Goal: Information Seeking & Learning: Check status

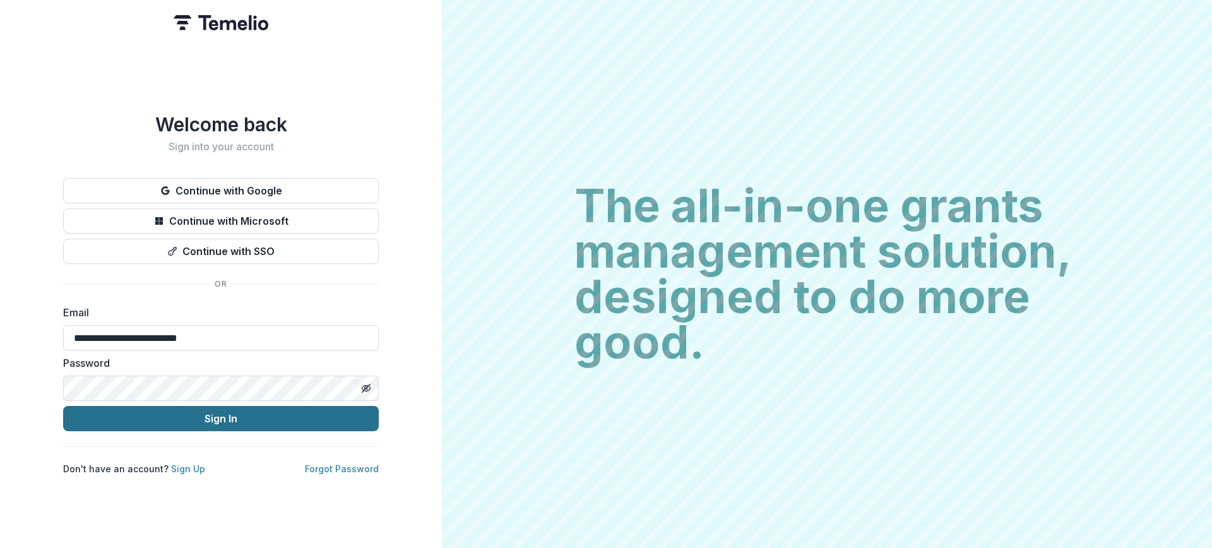
click at [215, 422] on button "Sign In" at bounding box center [221, 418] width 316 height 25
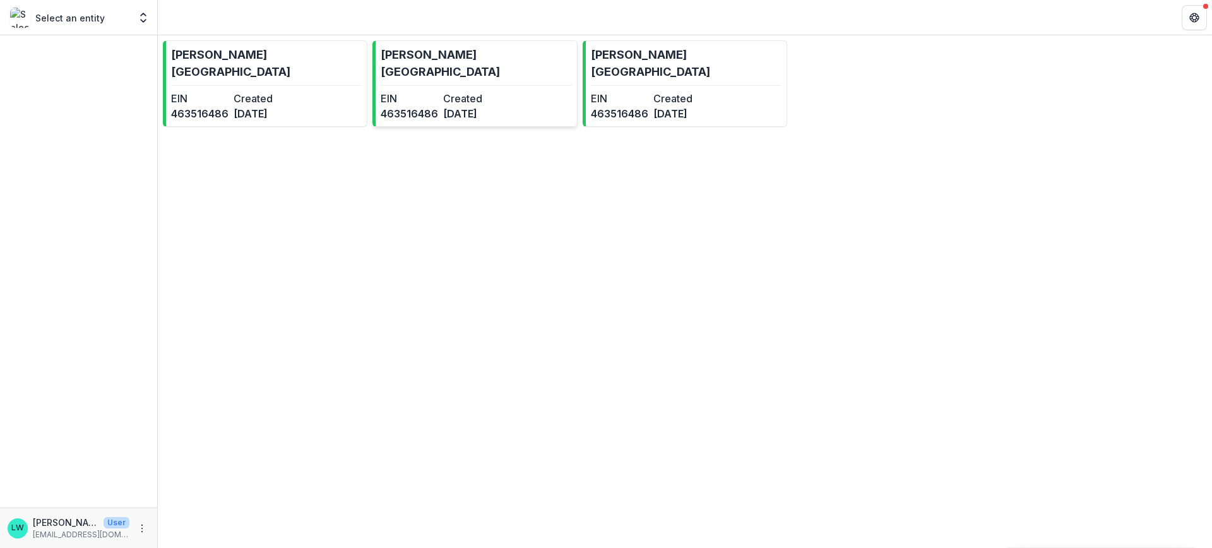
click at [509, 76] on link "[PERSON_NAME][GEOGRAPHIC_DATA] EIN [US_EMPLOYER_IDENTIFICATION_NUMBER] Created …" at bounding box center [474, 83] width 204 height 86
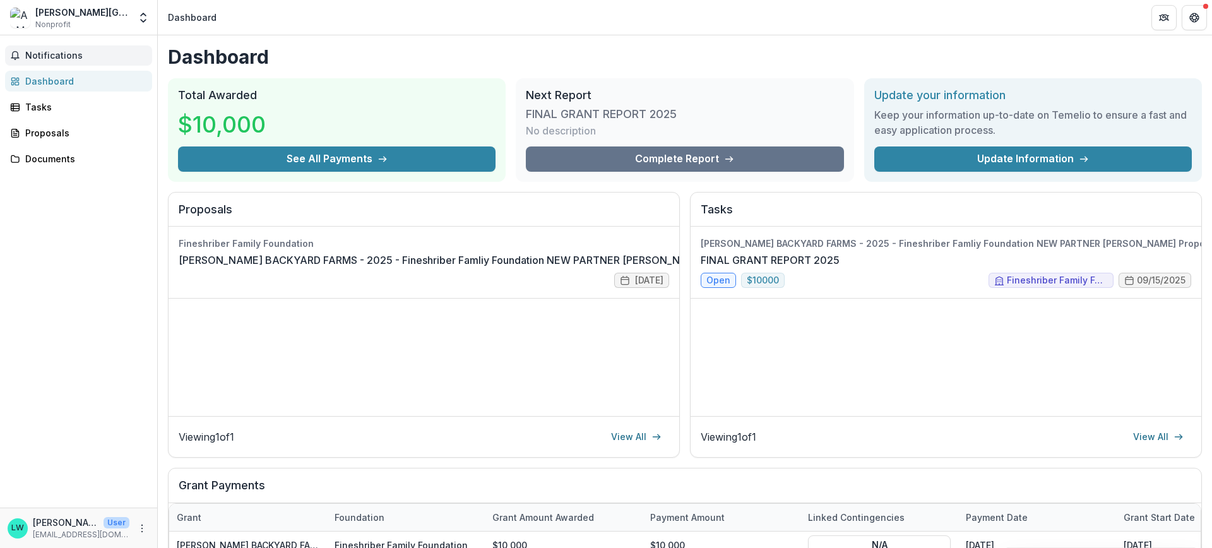
click at [69, 57] on span "Notifications" at bounding box center [86, 55] width 122 height 11
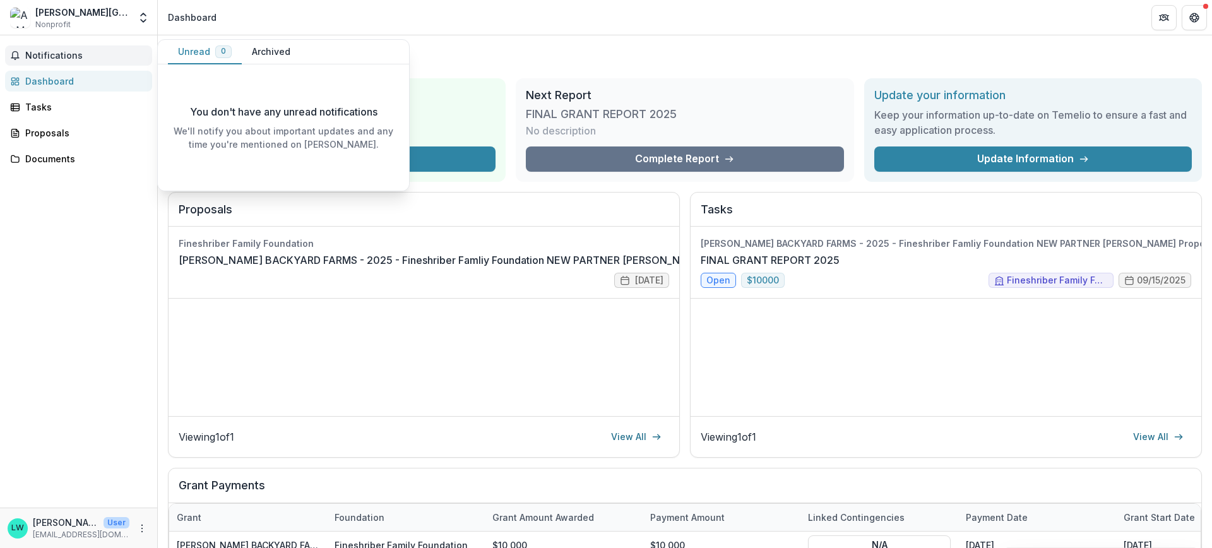
click at [266, 47] on button "Archived" at bounding box center [271, 52] width 59 height 25
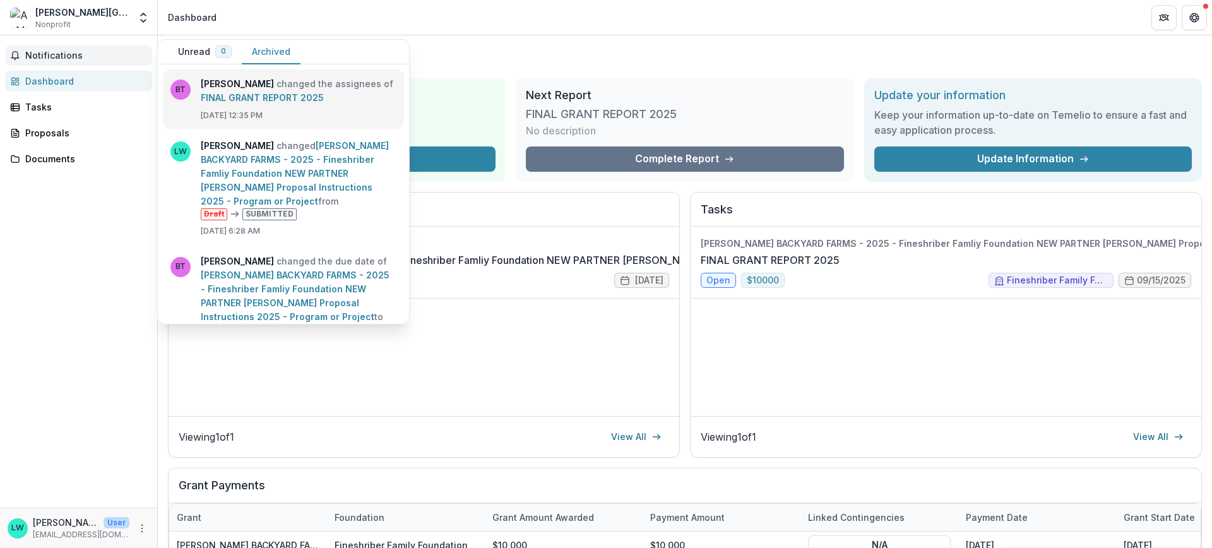
click at [298, 103] on link "FINAL GRANT REPORT 2025" at bounding box center [262, 97] width 123 height 11
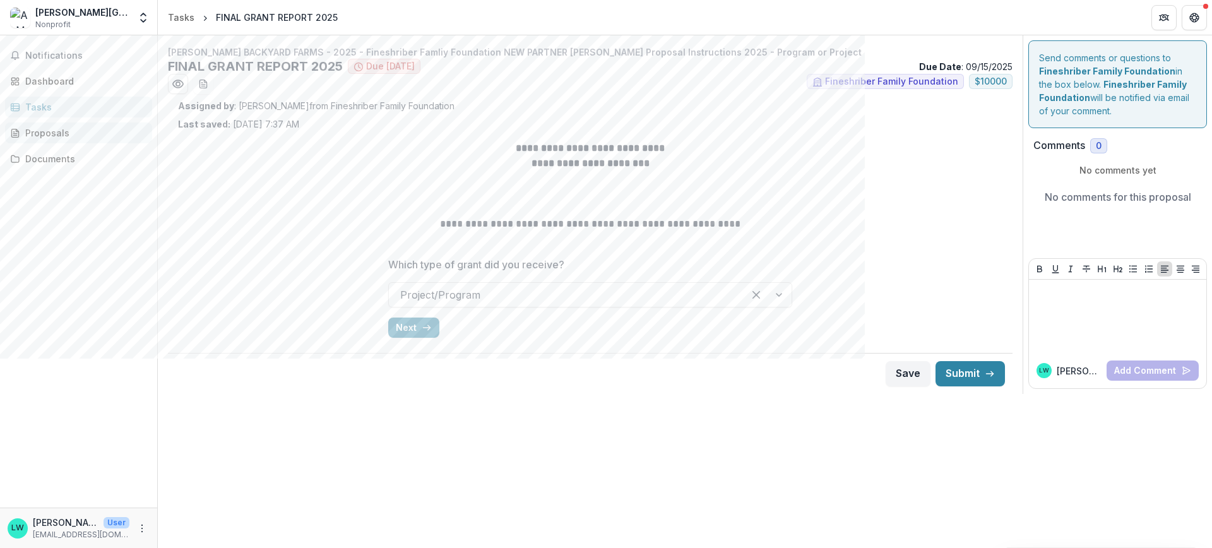
click at [81, 140] on link "Proposals" at bounding box center [78, 132] width 147 height 21
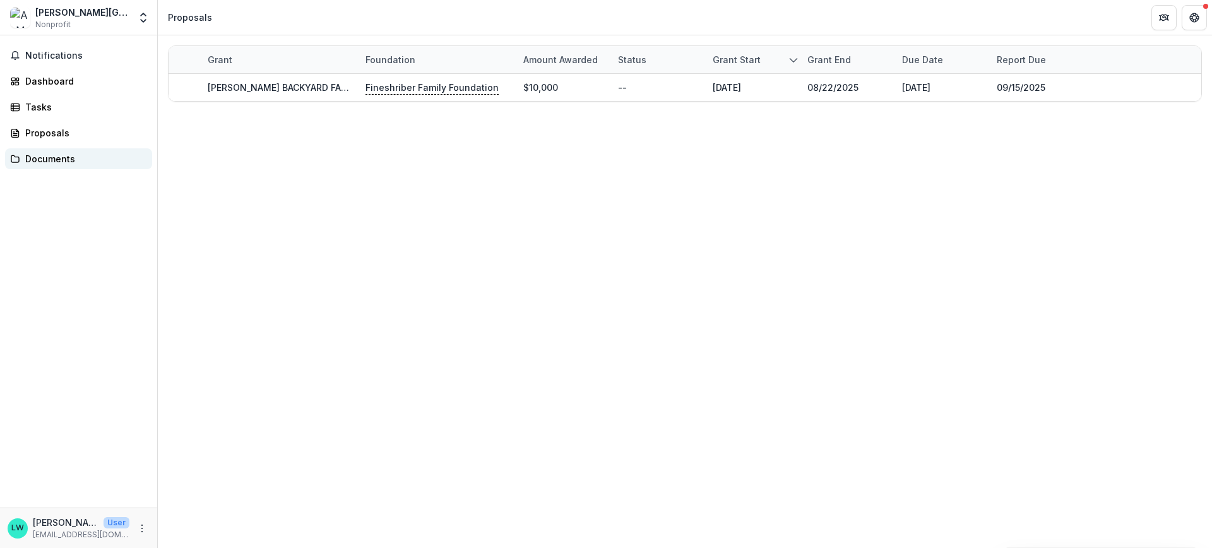
click at [79, 160] on div "Documents" at bounding box center [83, 158] width 117 height 13
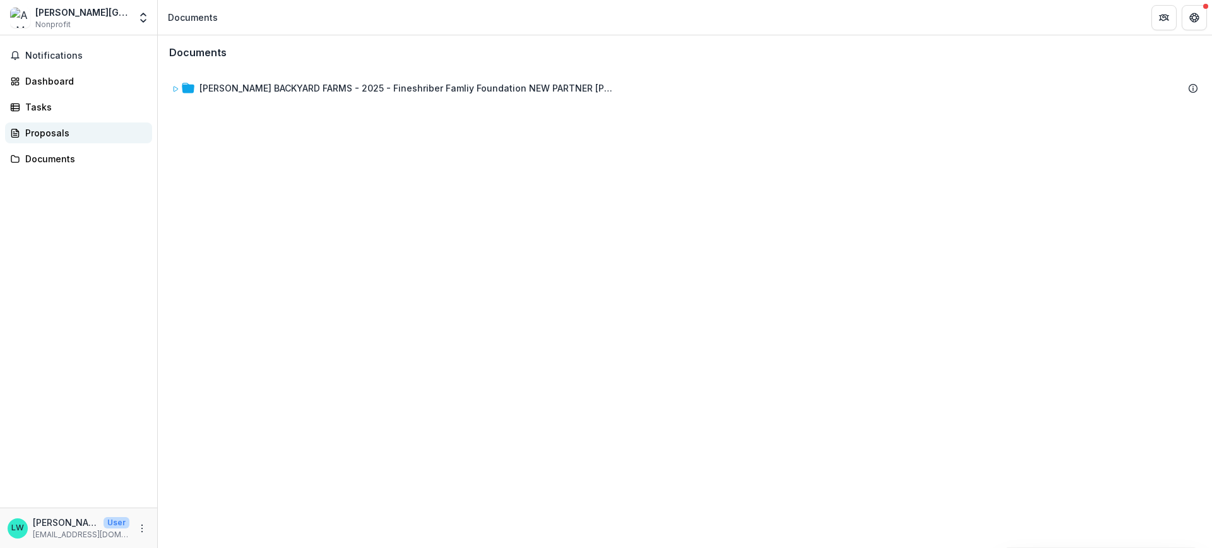
click at [73, 138] on div "Proposals" at bounding box center [83, 132] width 117 height 13
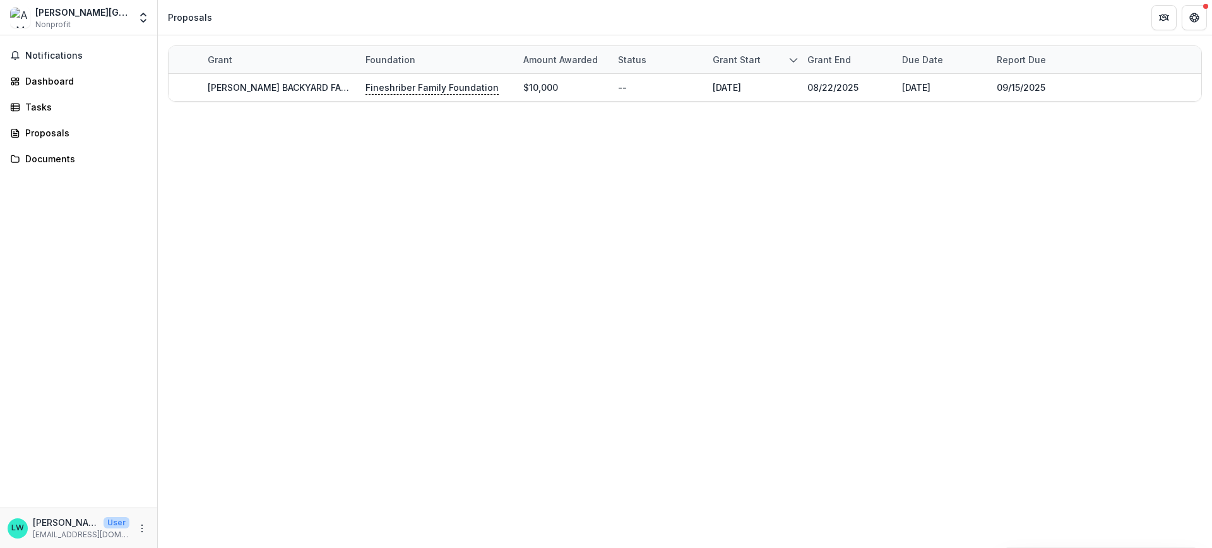
click at [51, 25] on span "Nonprofit" at bounding box center [52, 24] width 35 height 11
click at [1160, 18] on icon "Partners" at bounding box center [1164, 18] width 10 height 10
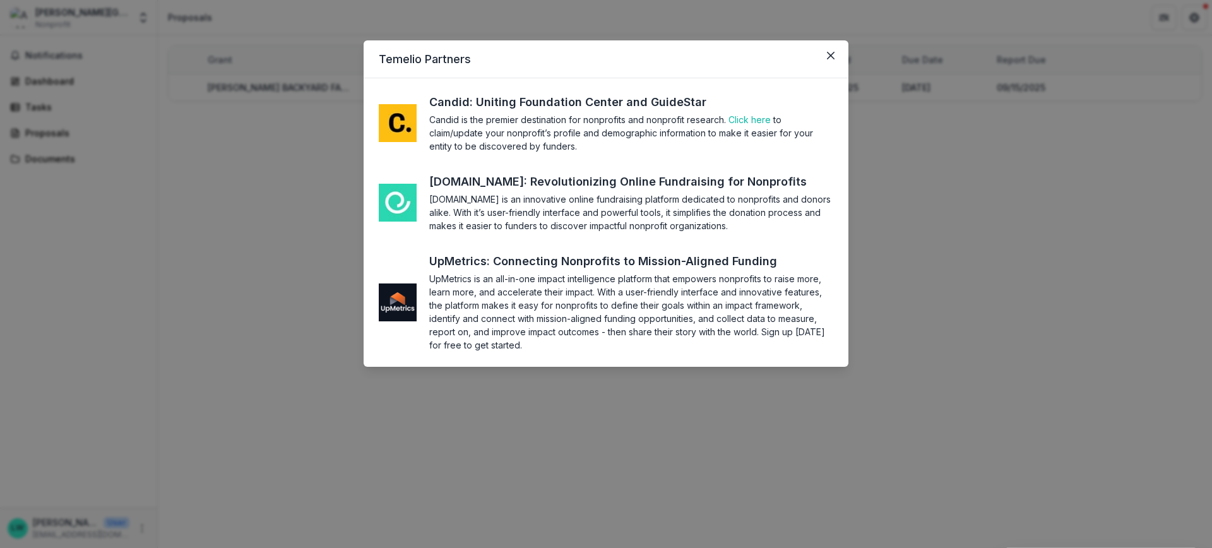
drag, startPoint x: 831, startPoint y: 52, endPoint x: 861, endPoint y: 42, distance: 31.9
click at [831, 52] on button "Close" at bounding box center [830, 55] width 20 height 20
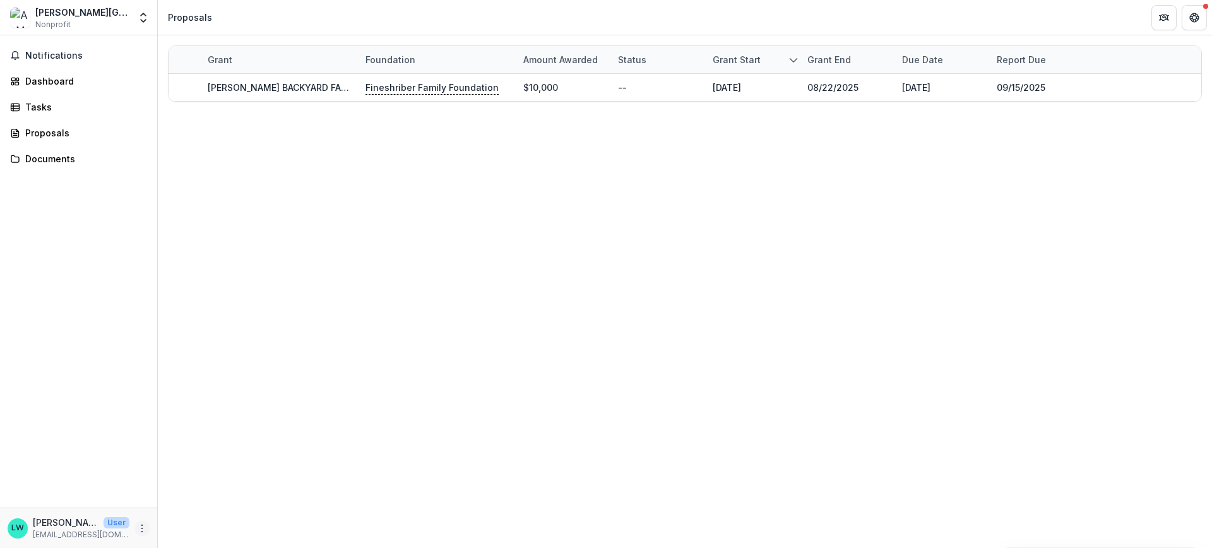
click at [145, 529] on icon "More" at bounding box center [142, 528] width 10 height 10
drag, startPoint x: 115, startPoint y: 413, endPoint x: 88, endPoint y: 294, distance: 121.7
click at [115, 412] on div "Notifications Dashboard Tasks Proposals Documents" at bounding box center [78, 271] width 157 height 472
click at [58, 58] on span "Notifications" at bounding box center [86, 55] width 122 height 11
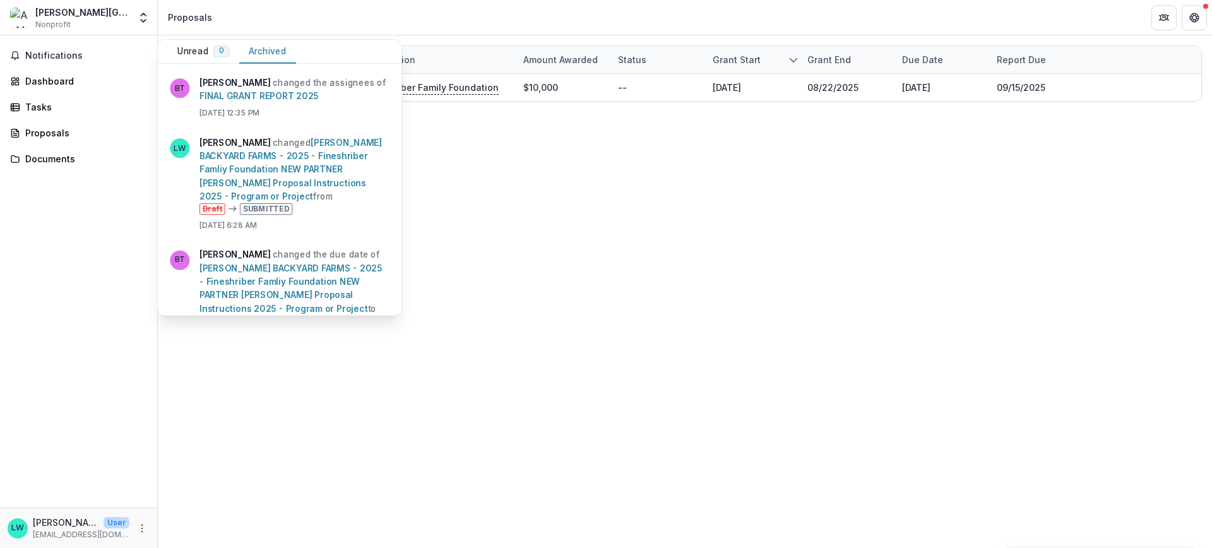
click at [59, 12] on div "[PERSON_NAME][GEOGRAPHIC_DATA]" at bounding box center [82, 12] width 94 height 13
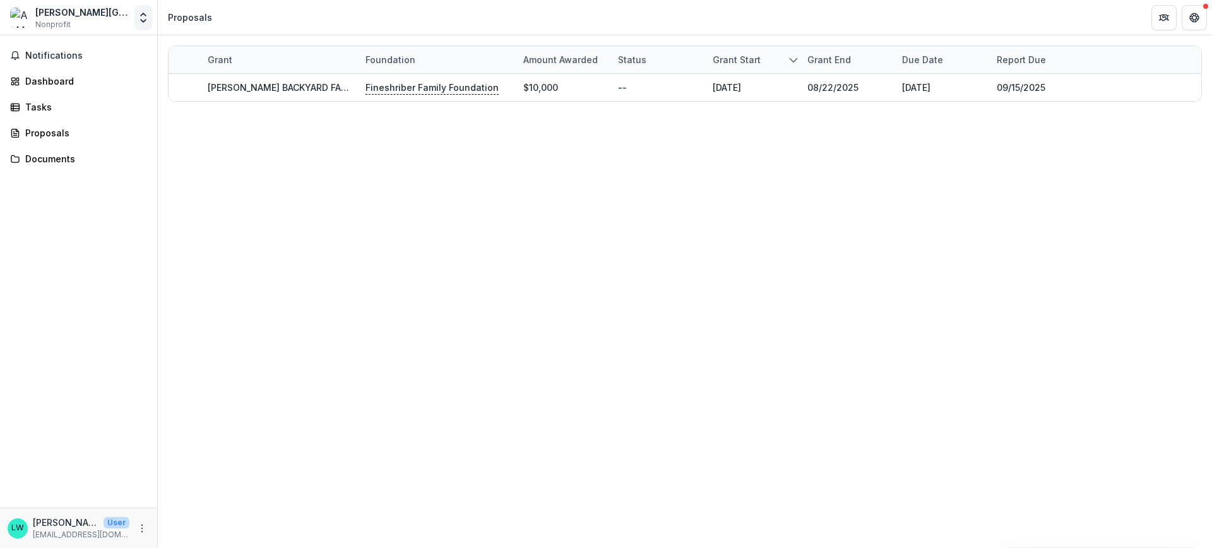
click at [137, 19] on icon "Open entity switcher" at bounding box center [143, 17] width 13 height 13
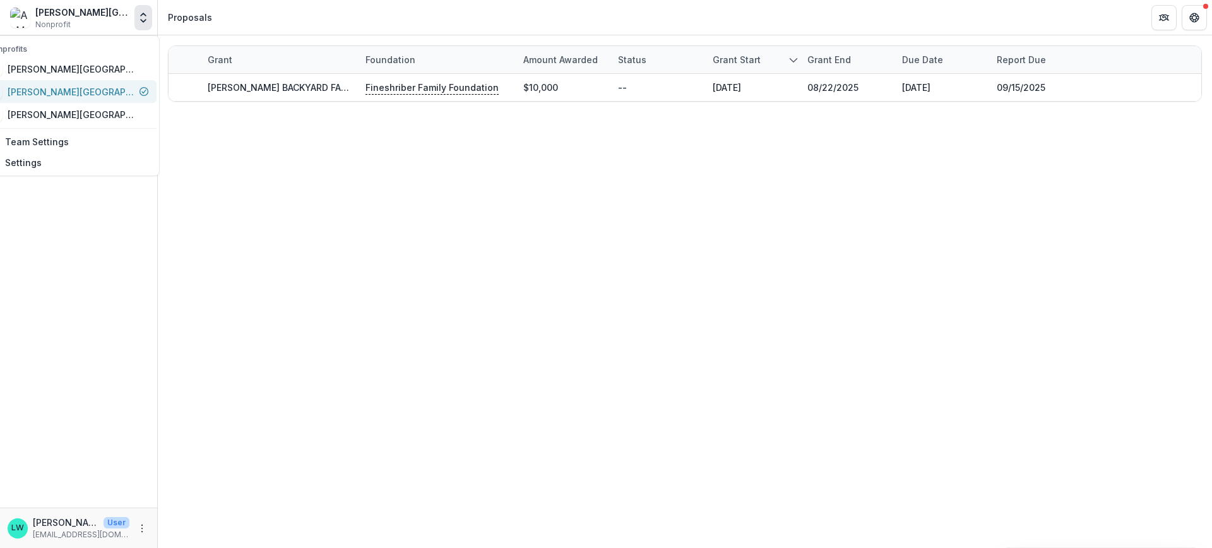
click at [144, 98] on div "[PERSON_NAME][GEOGRAPHIC_DATA]" at bounding box center [68, 91] width 162 height 15
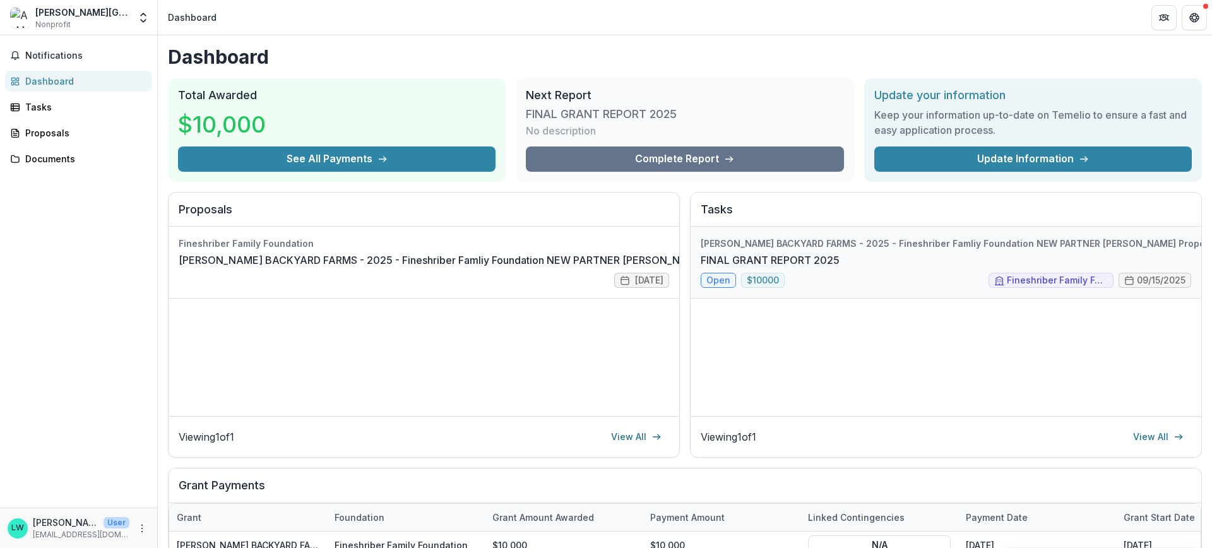
click at [839, 263] on link "FINAL GRANT REPORT 2025" at bounding box center [769, 259] width 139 height 15
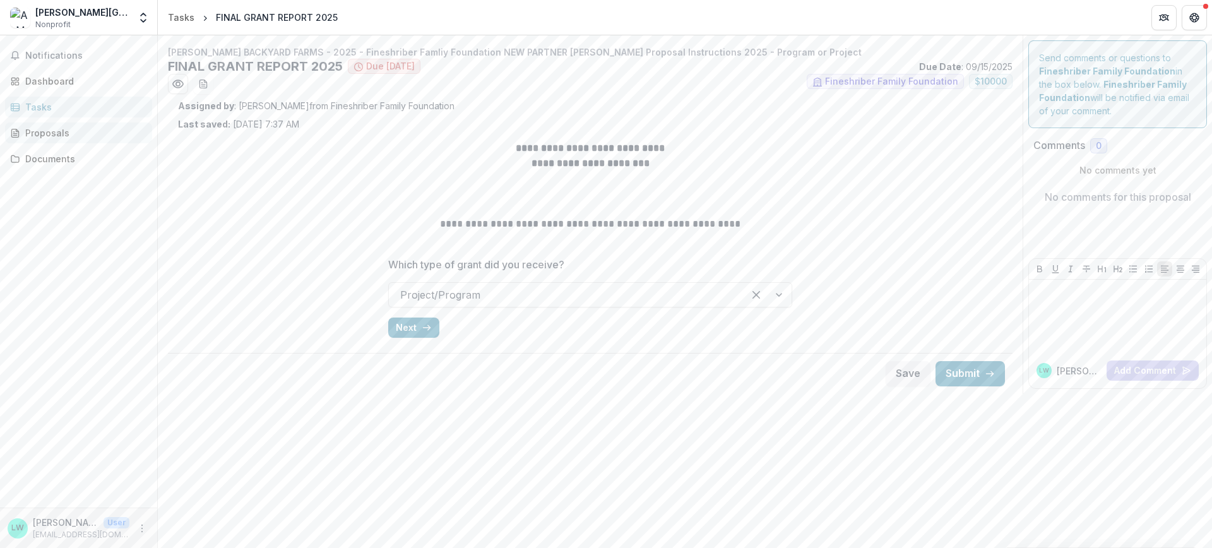
click at [38, 139] on div "Proposals" at bounding box center [83, 132] width 117 height 13
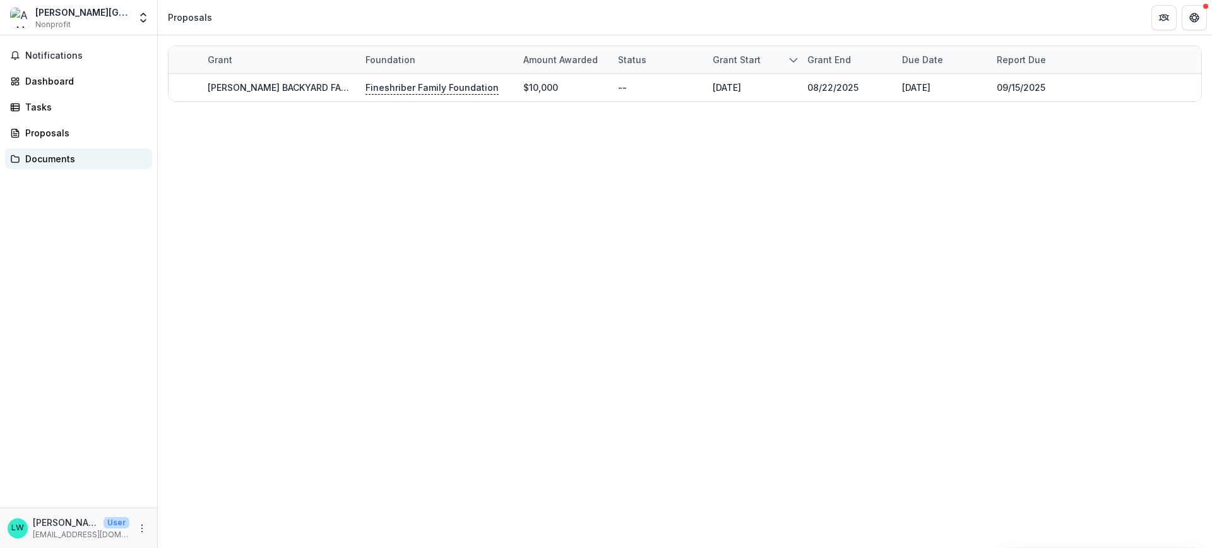
click at [40, 156] on div "Documents" at bounding box center [83, 158] width 117 height 13
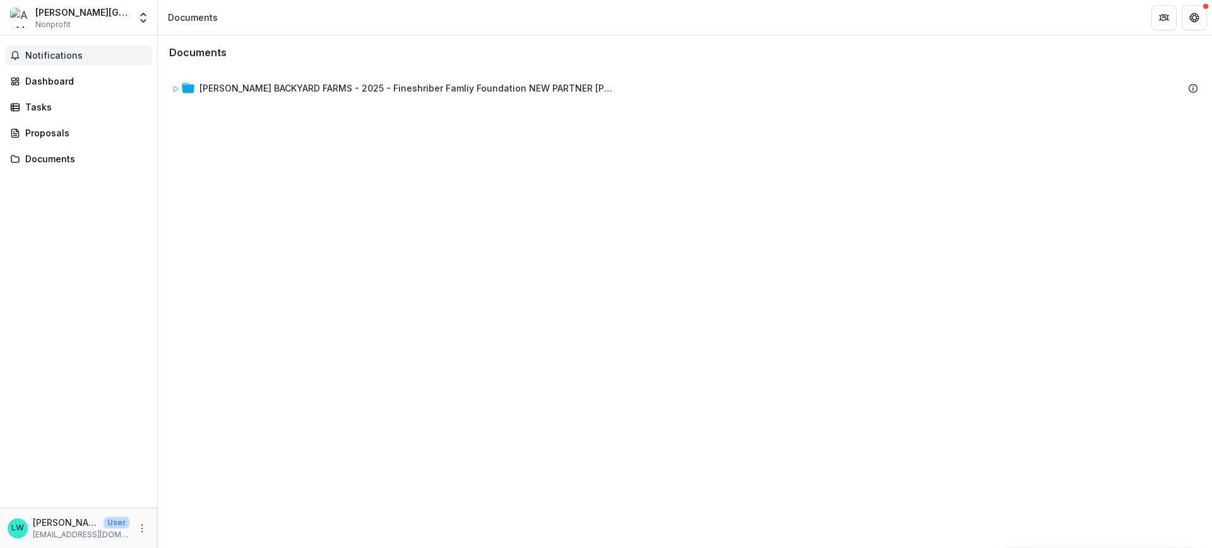
click at [84, 57] on span "Notifications" at bounding box center [86, 55] width 122 height 11
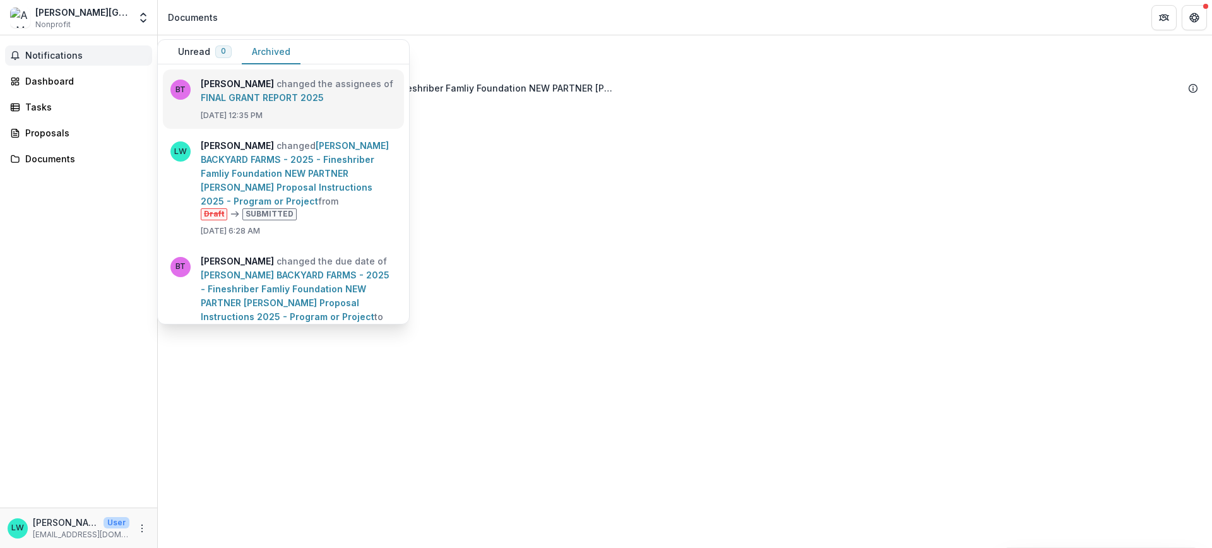
click at [258, 101] on link "FINAL GRANT REPORT 2025" at bounding box center [262, 97] width 123 height 11
